Goal: Task Accomplishment & Management: Manage account settings

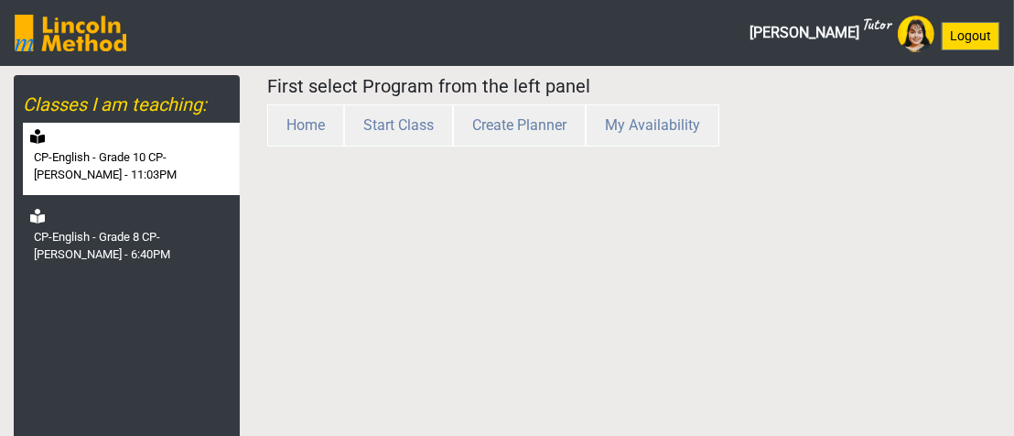
click at [197, 150] on label "CP-English - Grade 10 CP-[PERSON_NAME] - 11:03PM" at bounding box center [135, 166] width 202 height 36
select select "month"
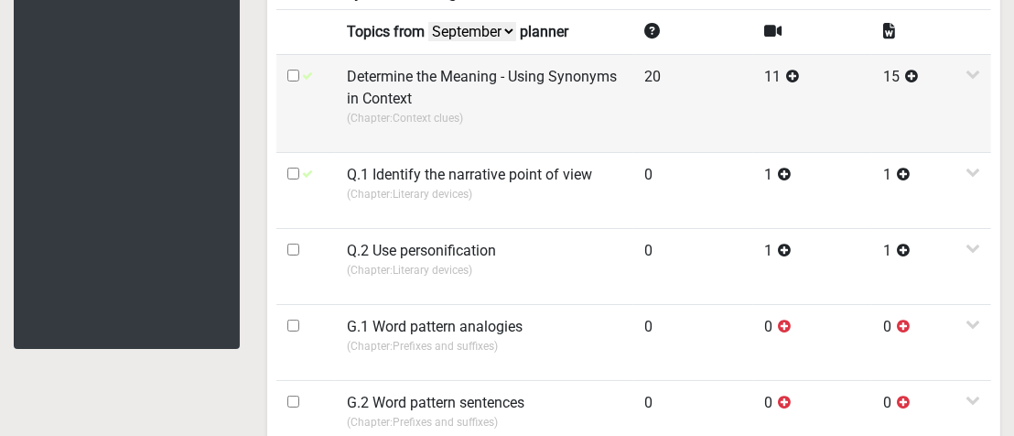
scroll to position [366, 0]
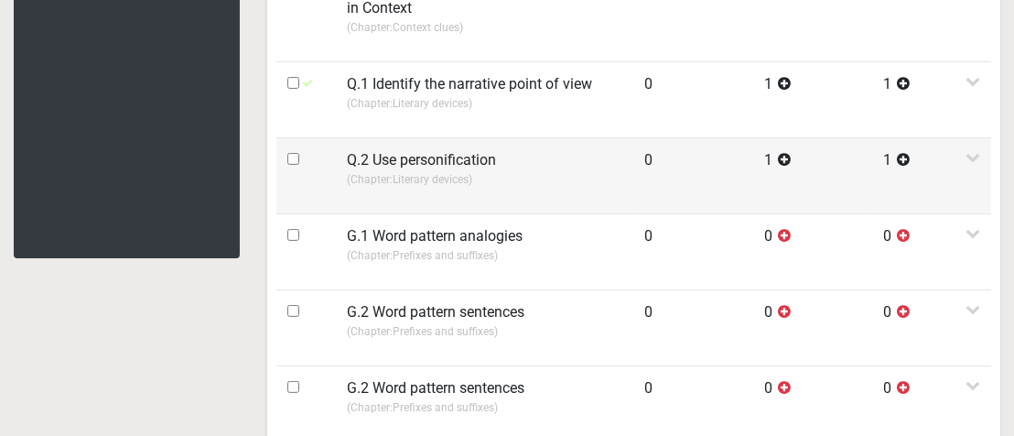
click at [292, 155] on input "checkbox" at bounding box center [293, 159] width 12 height 12
checkbox input "true"
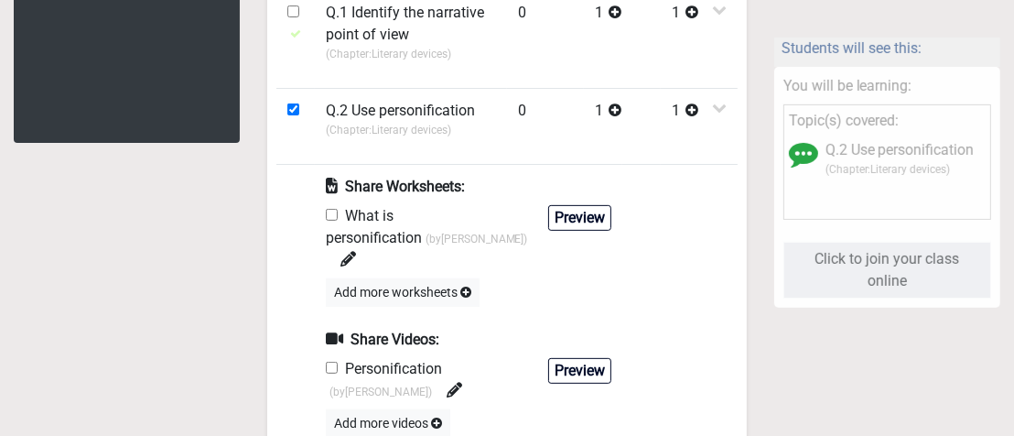
scroll to position [549, 0]
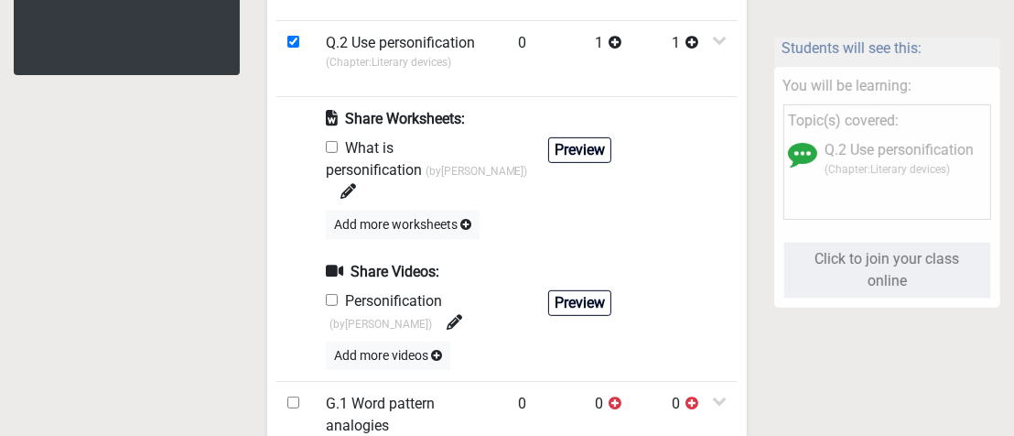
click at [328, 142] on input "checkbox" at bounding box center [332, 147] width 12 height 12
checkbox input "true"
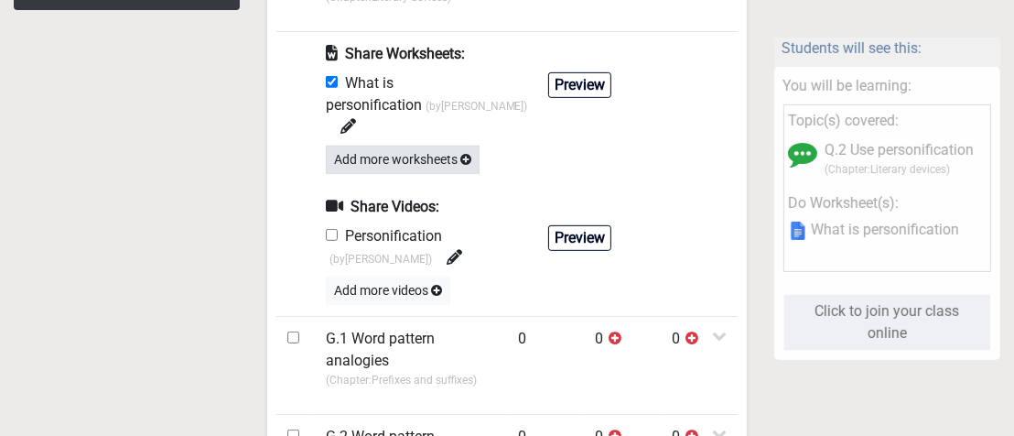
scroll to position [641, 0]
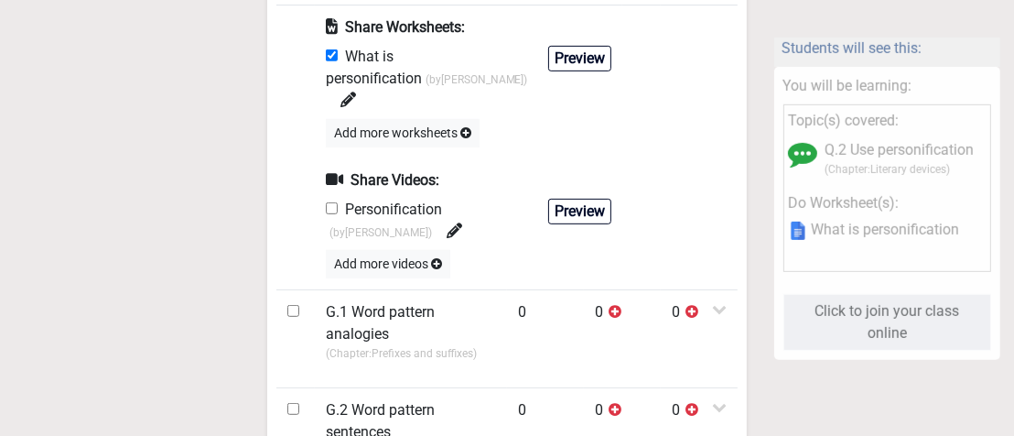
click at [328, 202] on input "checkbox" at bounding box center [332, 208] width 12 height 12
checkbox input "true"
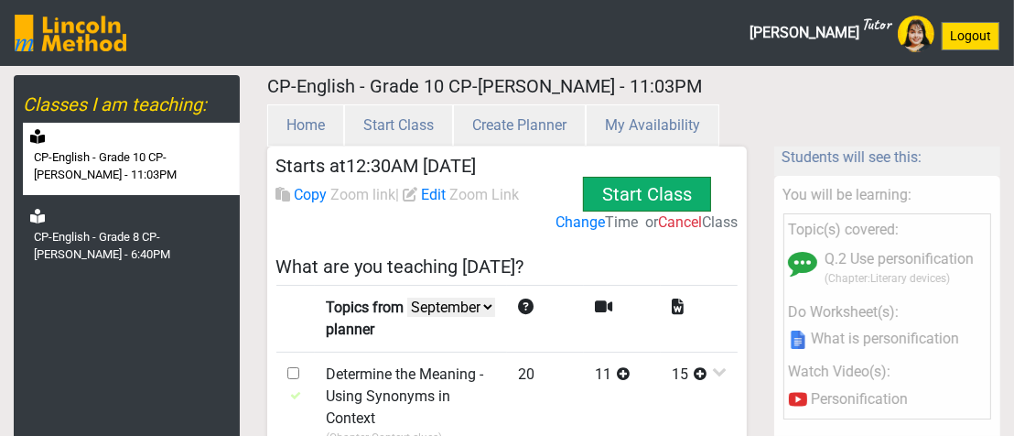
scroll to position [0, 0]
click at [645, 187] on button "Start Class" at bounding box center [647, 194] width 128 height 35
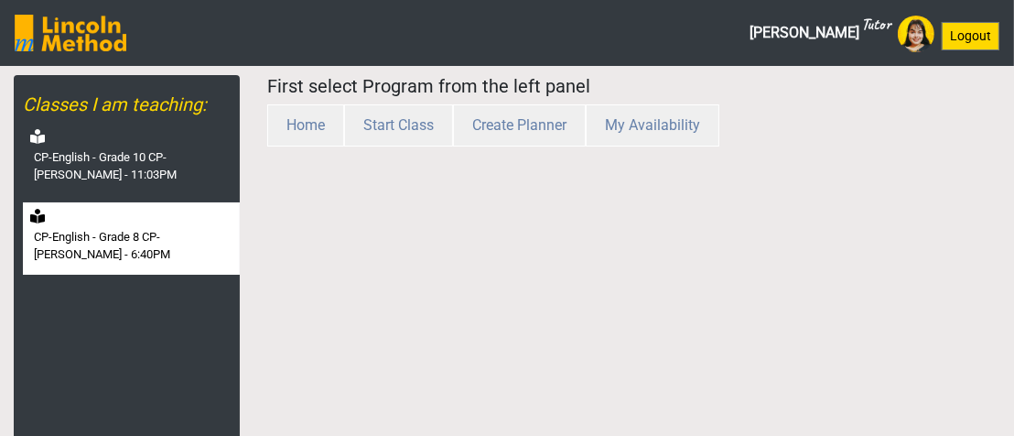
click at [104, 242] on label "CP-English - Grade 8 CP-[PERSON_NAME] - 6:40PM" at bounding box center [135, 246] width 202 height 36
select select "month"
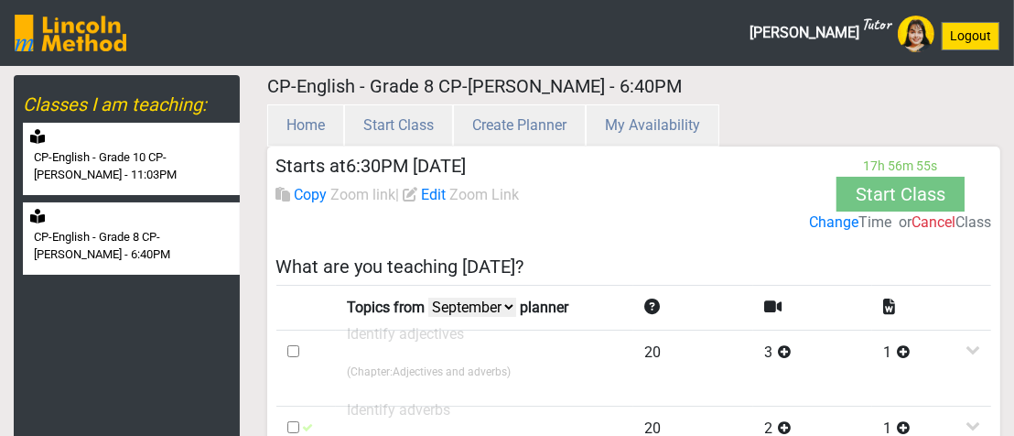
click at [139, 148] on label "CP-English - Grade 10 CP-[PERSON_NAME] - 11:03PM" at bounding box center [135, 166] width 202 height 36
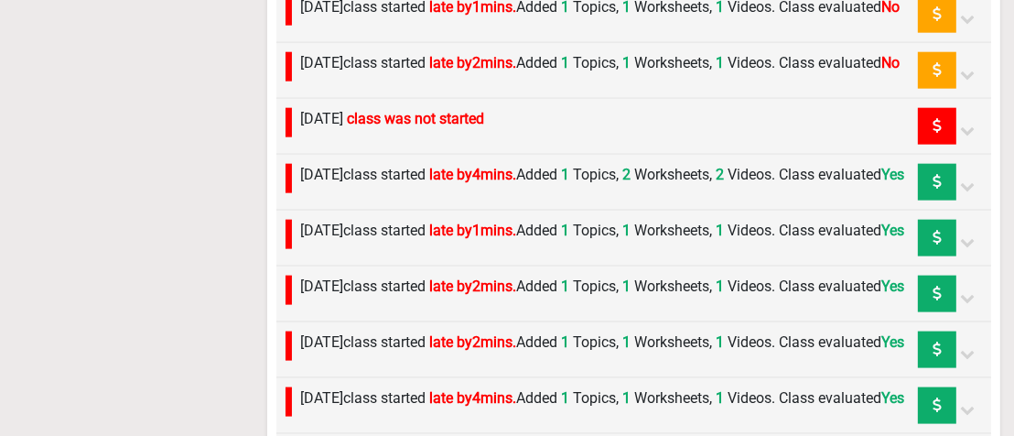
scroll to position [1739, 0]
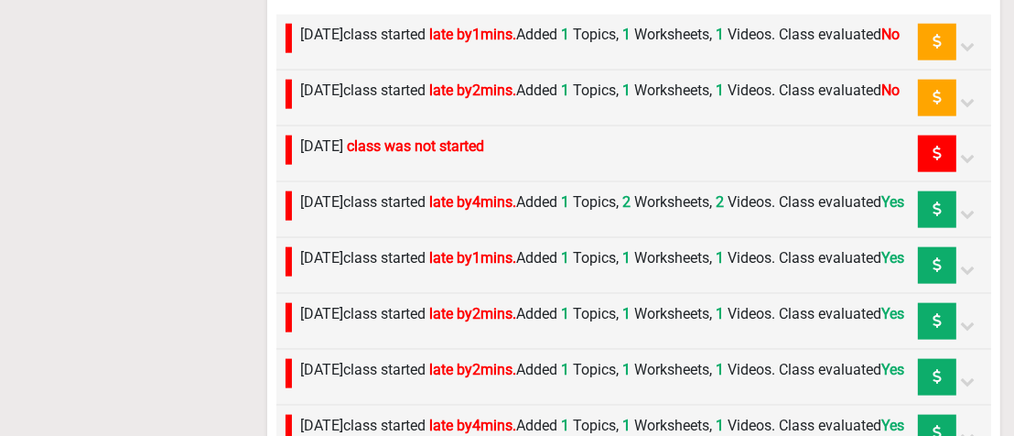
click at [760, 102] on label "Friday 5th September class started late by 2 mins. Added 1 Topics, 1 Worksheets…" at bounding box center [600, 91] width 599 height 22
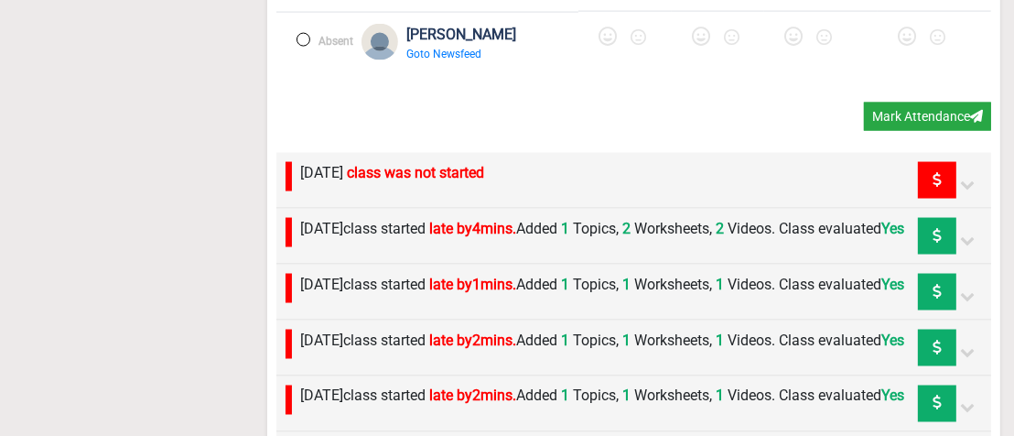
scroll to position [2288, 0]
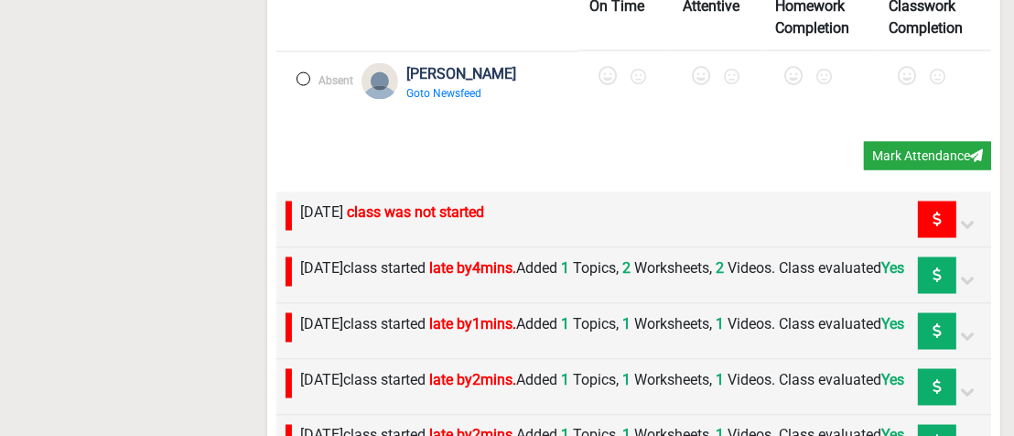
click at [306, 86] on label at bounding box center [303, 79] width 14 height 14
click at [600, 85] on icon at bounding box center [609, 76] width 18 height 18
click at [697, 85] on icon at bounding box center [706, 76] width 18 height 18
click at [791, 85] on icon at bounding box center [800, 76] width 18 height 18
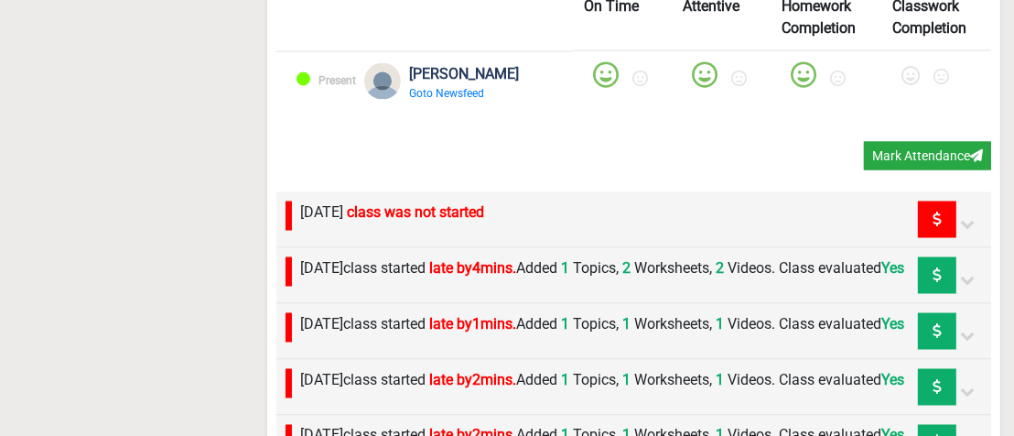
click at [901, 85] on icon at bounding box center [910, 76] width 18 height 18
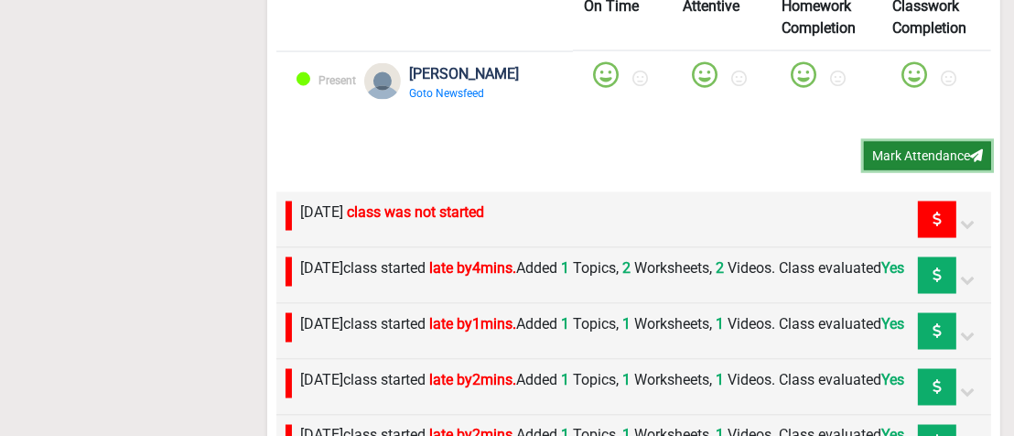
click at [904, 170] on button "Mark Attendance" at bounding box center [927, 156] width 127 height 28
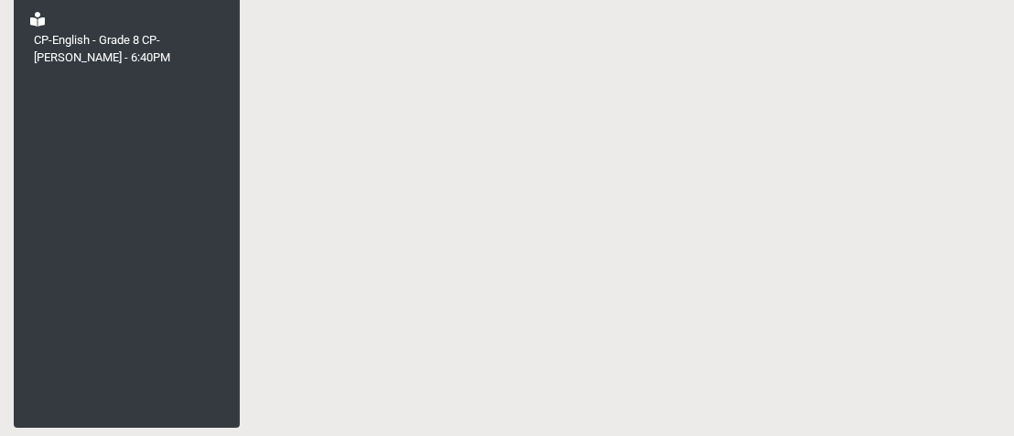
scroll to position [60, 0]
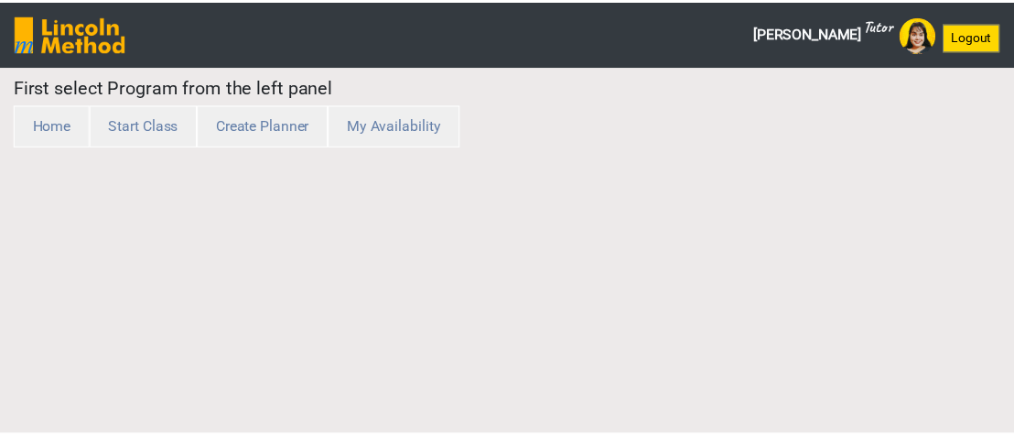
scroll to position [60, 0]
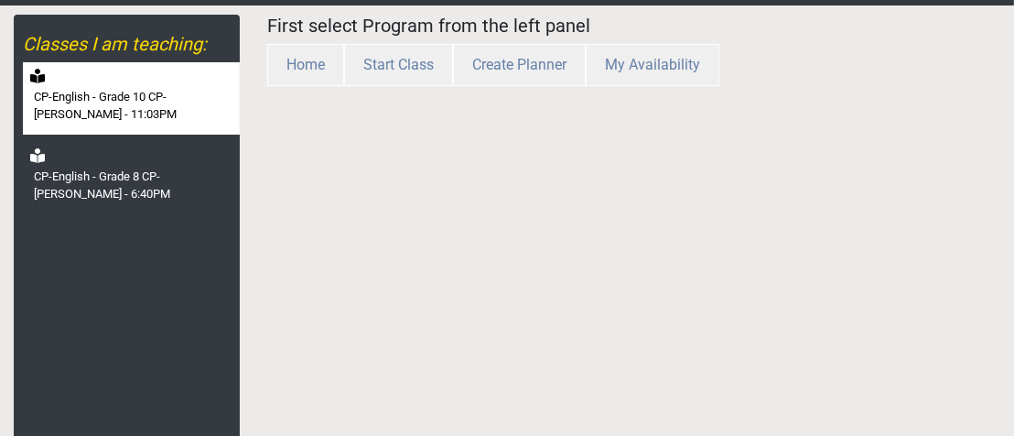
click at [150, 104] on label "CP-English - Grade 10 CP-[PERSON_NAME] - 11:03PM" at bounding box center [135, 106] width 202 height 36
select select "month"
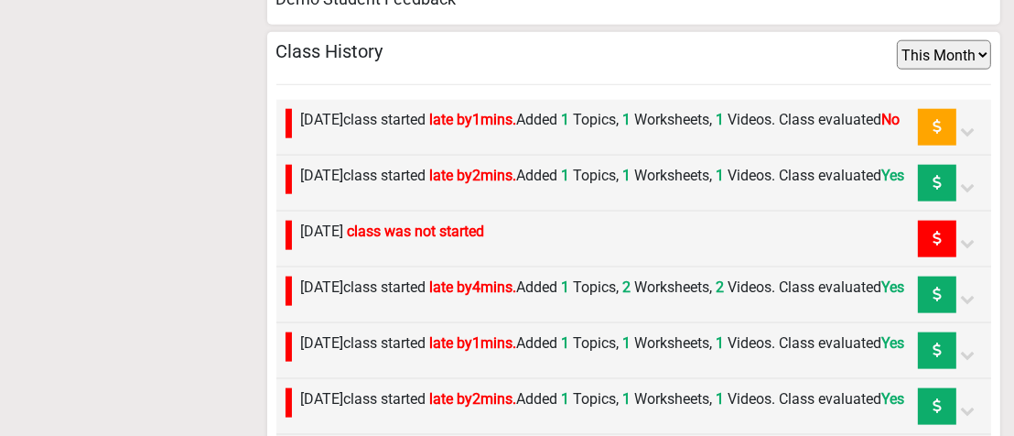
scroll to position [1610, 0]
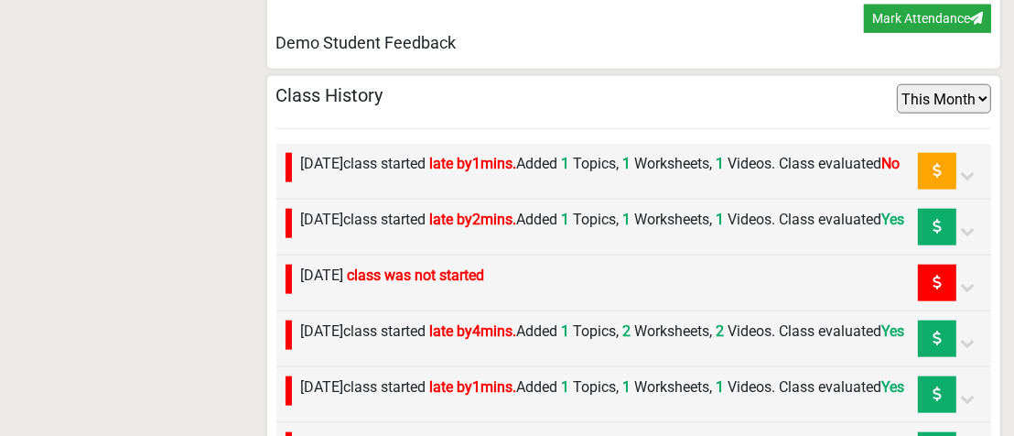
click at [818, 175] on label "Wednesday 10th September class started late by 1 mins. Added 1 Topics, 1 Worksh…" at bounding box center [600, 164] width 599 height 22
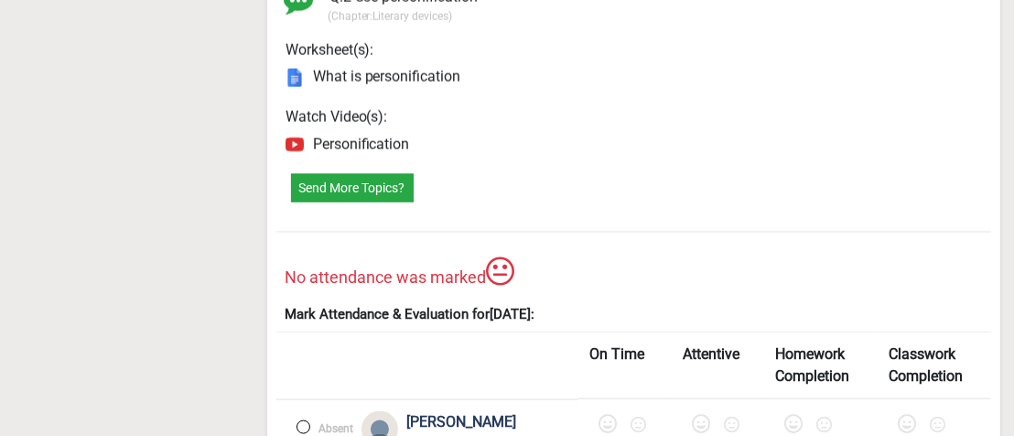
scroll to position [2159, 0]
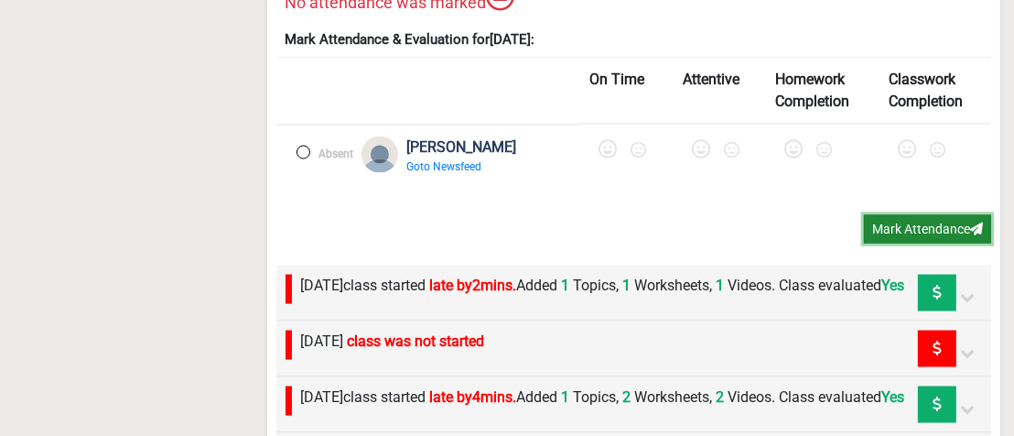
click at [910, 243] on button "Mark Attendance" at bounding box center [927, 229] width 127 height 28
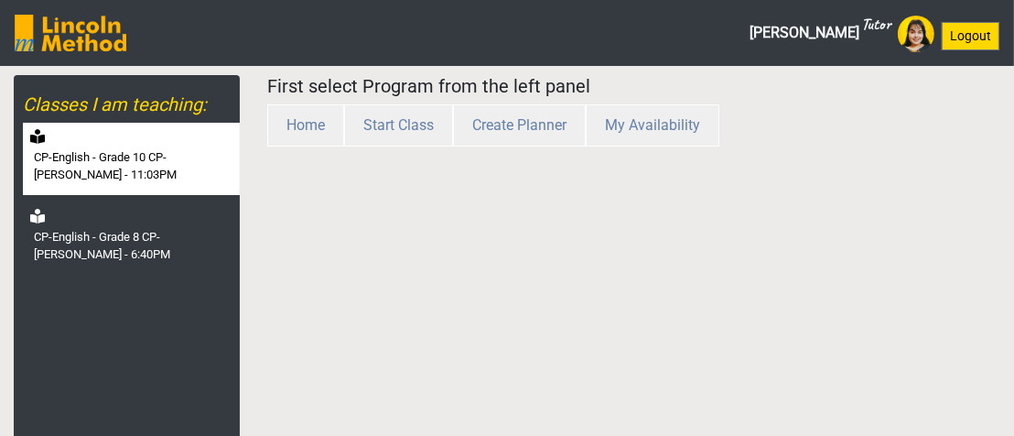
click at [159, 161] on label "CP-English - Grade 10 CP-[PERSON_NAME] - 11:03PM" at bounding box center [135, 166] width 202 height 36
select select "month"
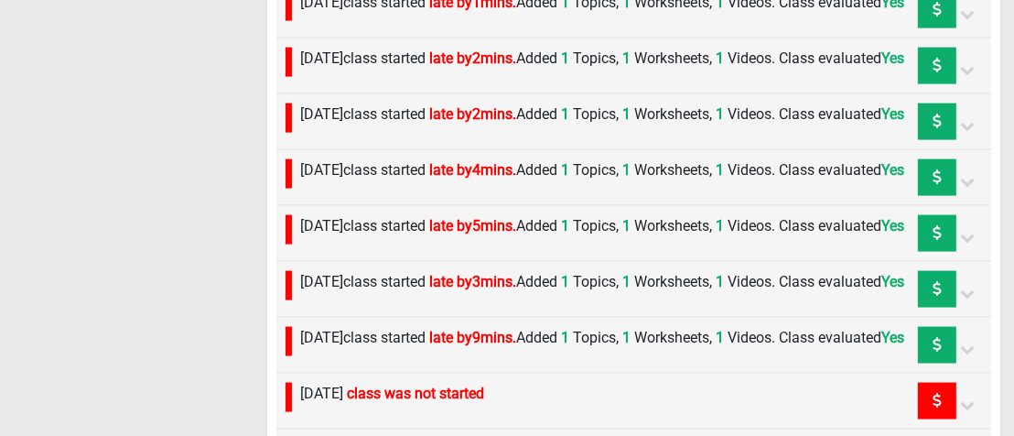
scroll to position [1811, 0]
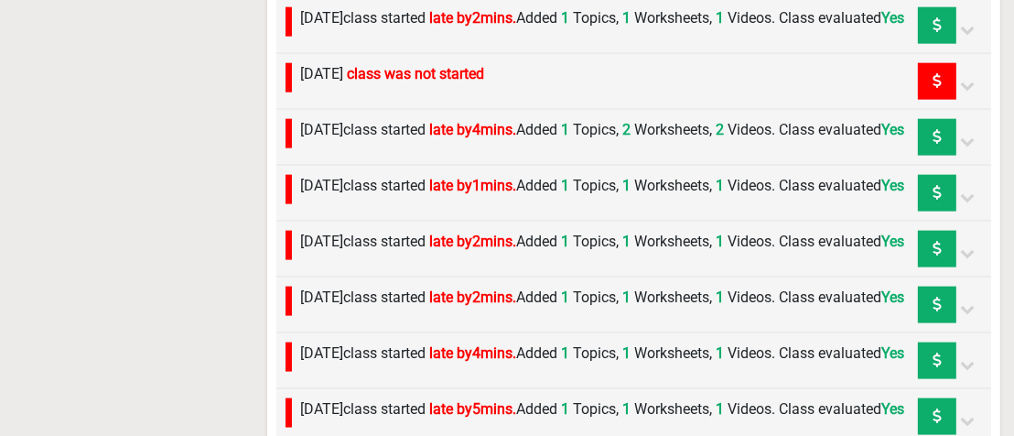
click at [485, 82] on span "class was not started" at bounding box center [416, 73] width 137 height 17
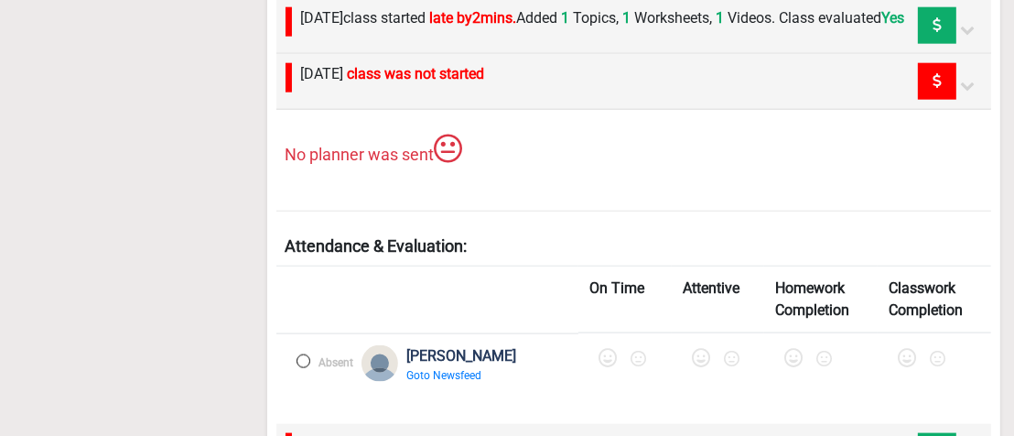
scroll to position [1994, 0]
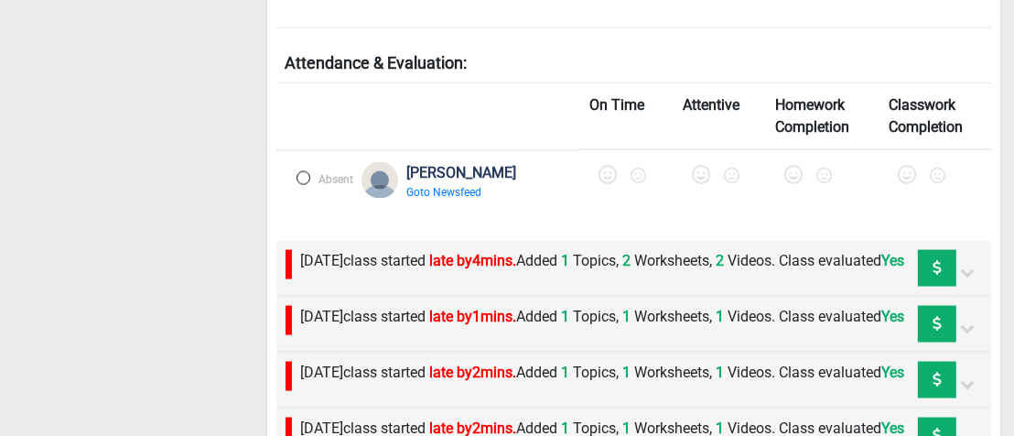
click at [298, 185] on label at bounding box center [303, 178] width 14 height 14
click at [307, 185] on label at bounding box center [303, 178] width 14 height 14
click at [302, 185] on label at bounding box center [303, 178] width 14 height 14
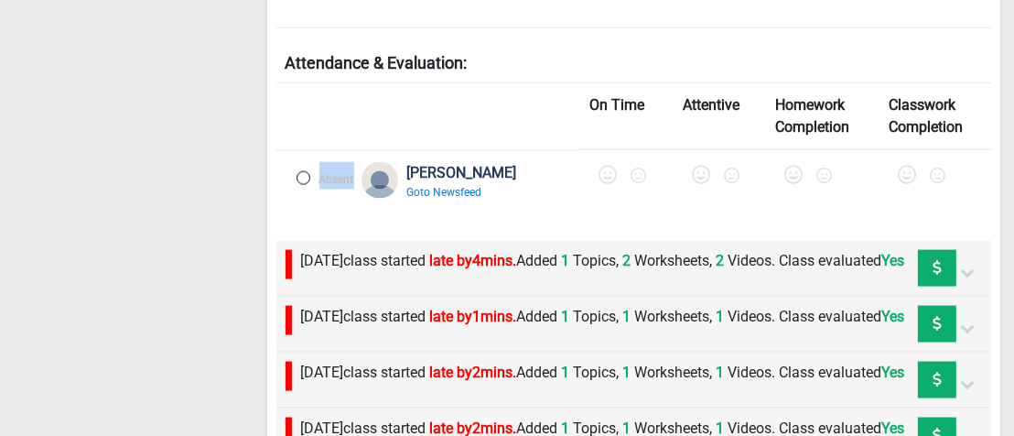
click at [302, 185] on label at bounding box center [303, 178] width 14 height 14
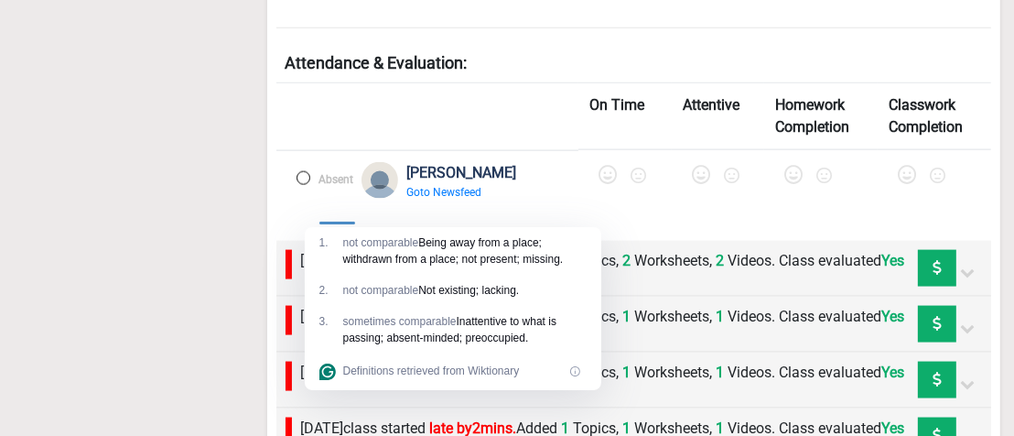
click at [367, 267] on div "1 . not comparable Being away from a place; withdrawn from a place; not present…" at bounding box center [453, 251] width 296 height 48
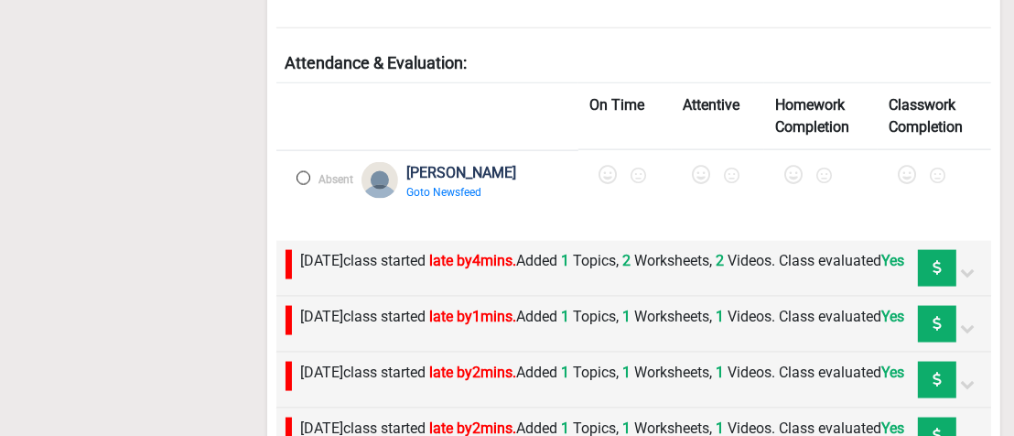
click at [327, 186] on span "Absent" at bounding box center [336, 179] width 35 height 13
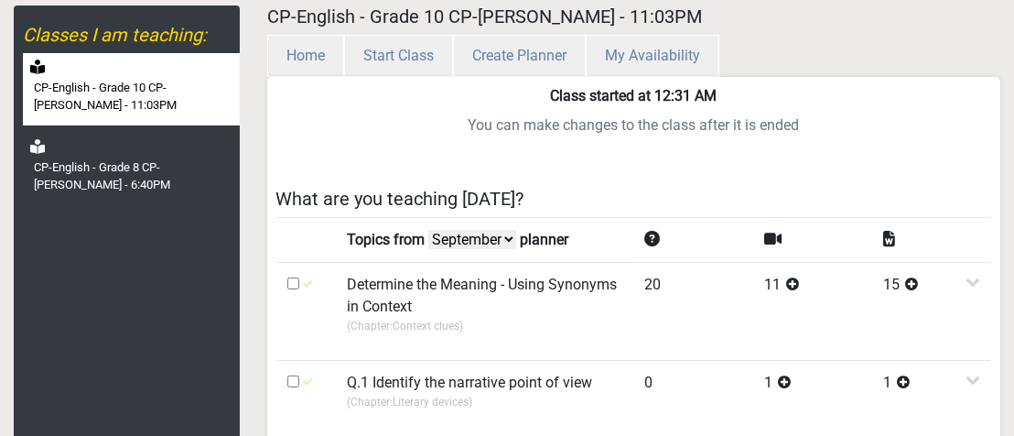
scroll to position [0, 0]
